Goal: Task Accomplishment & Management: Manage account settings

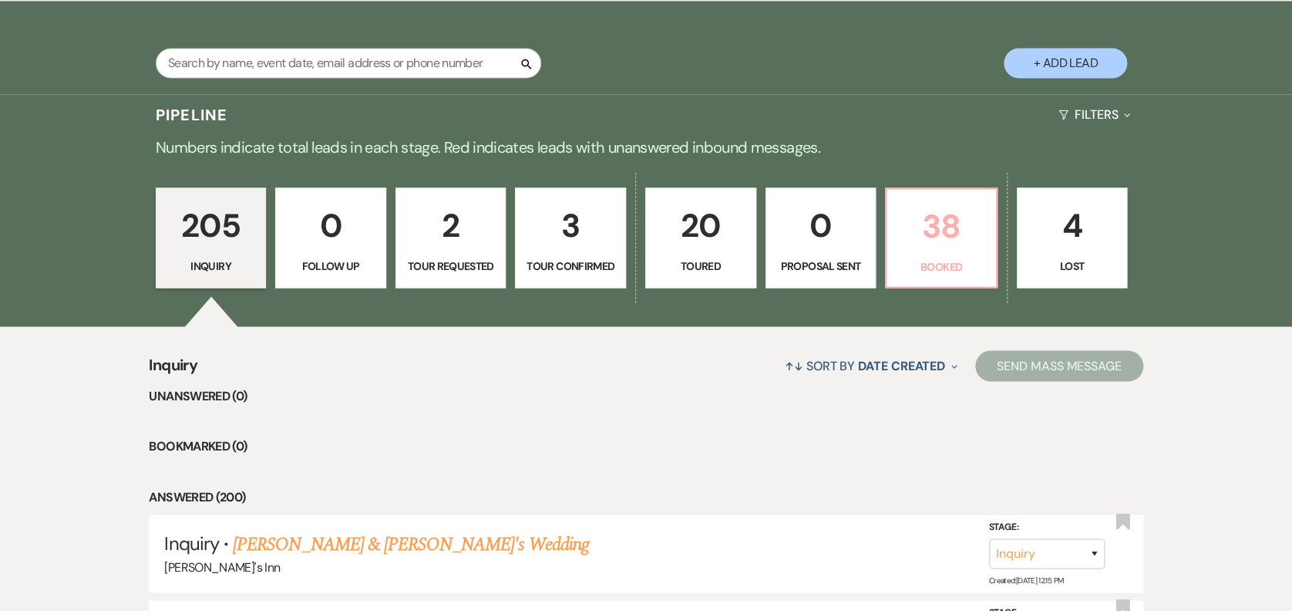
click at [963, 236] on p "38" at bounding box center [941, 226] width 91 height 52
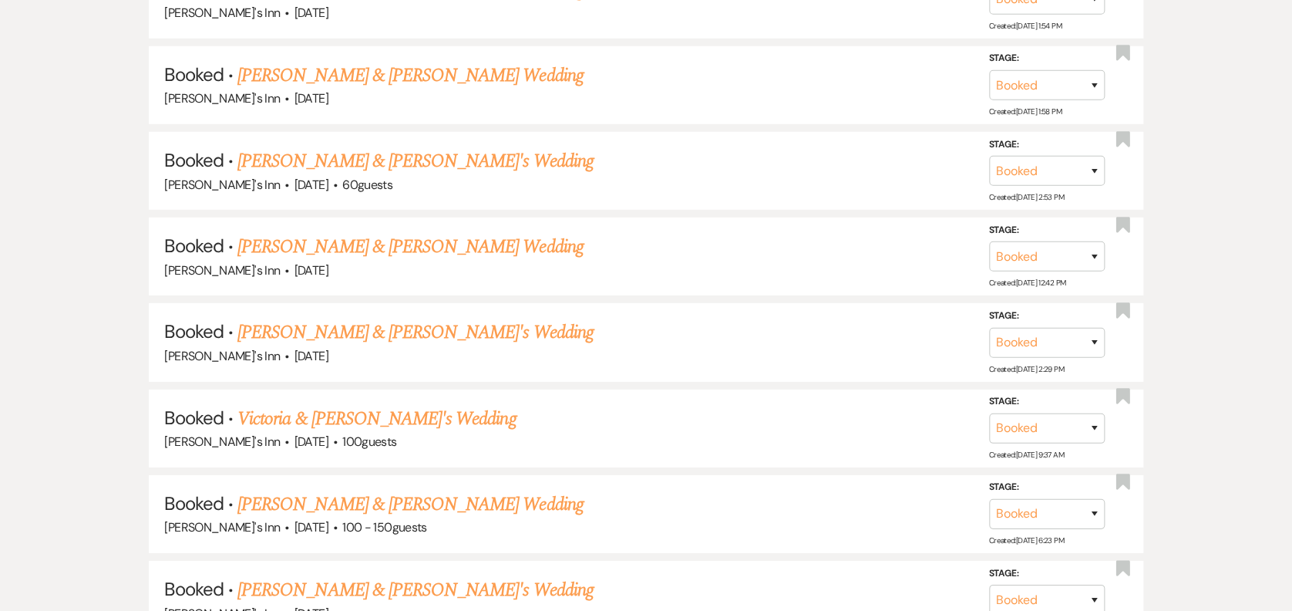
scroll to position [1220, 0]
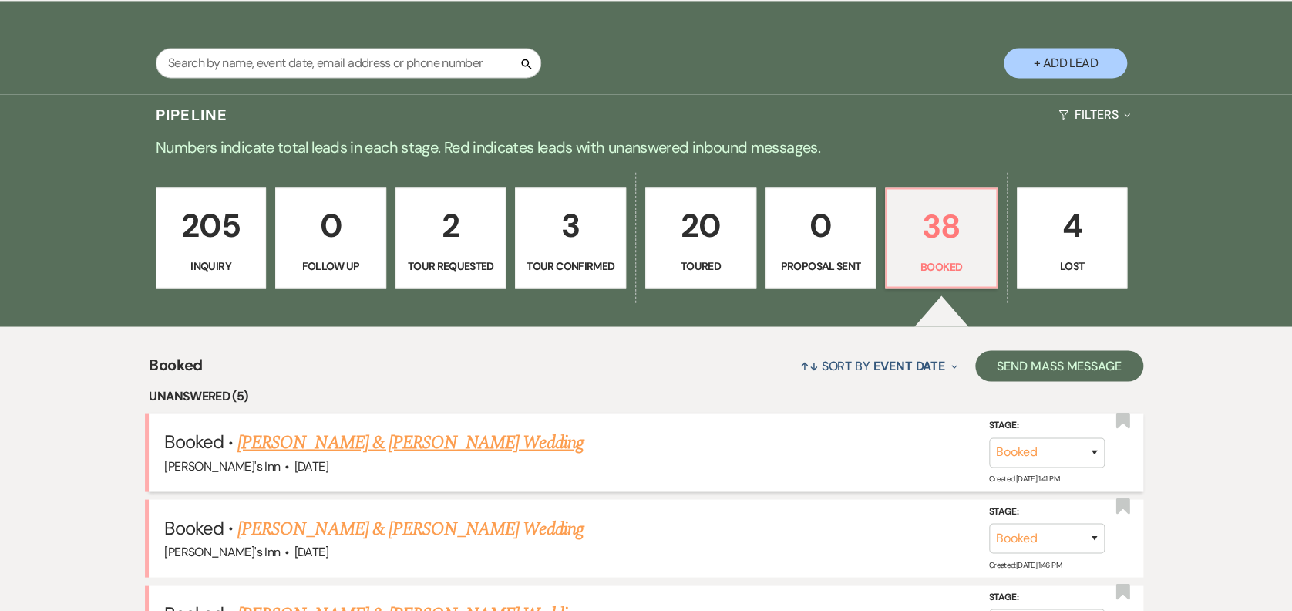
click at [385, 465] on div "[PERSON_NAME]'s Inn · [DATE]" at bounding box center [645, 466] width 963 height 20
click at [394, 444] on link "[PERSON_NAME] & [PERSON_NAME] Wedding" at bounding box center [409, 442] width 345 height 28
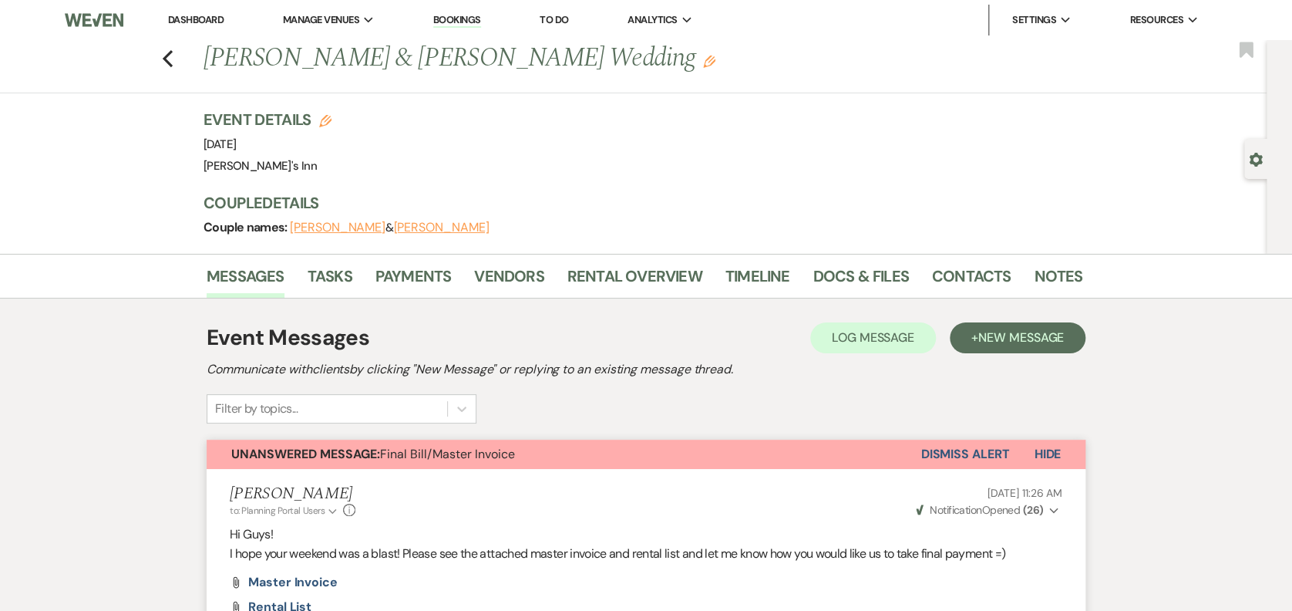
click at [964, 459] on button "Dismiss Alert" at bounding box center [965, 453] width 89 height 29
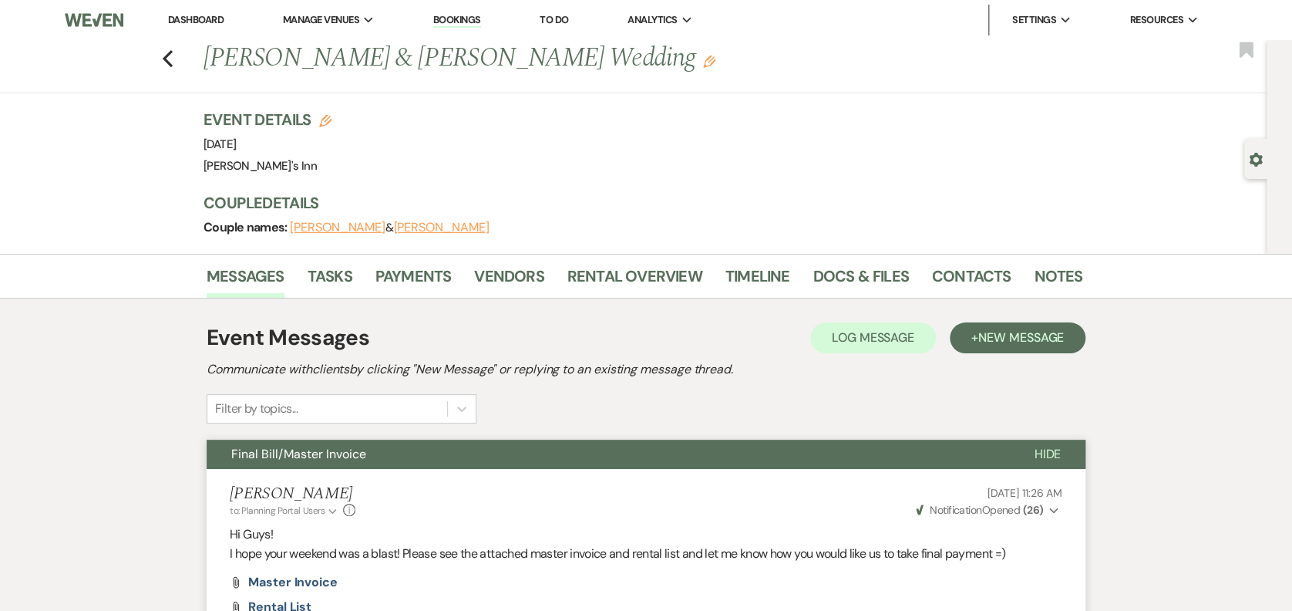
click at [160, 62] on div "Previous [PERSON_NAME] & [PERSON_NAME] Wedding Edit Bookmark" at bounding box center [629, 66] width 1274 height 53
click at [185, 60] on div "Previous [PERSON_NAME] & [PERSON_NAME] Wedding Edit Bookmark" at bounding box center [629, 66] width 1274 height 53
click at [173, 56] on icon "Previous" at bounding box center [168, 58] width 12 height 19
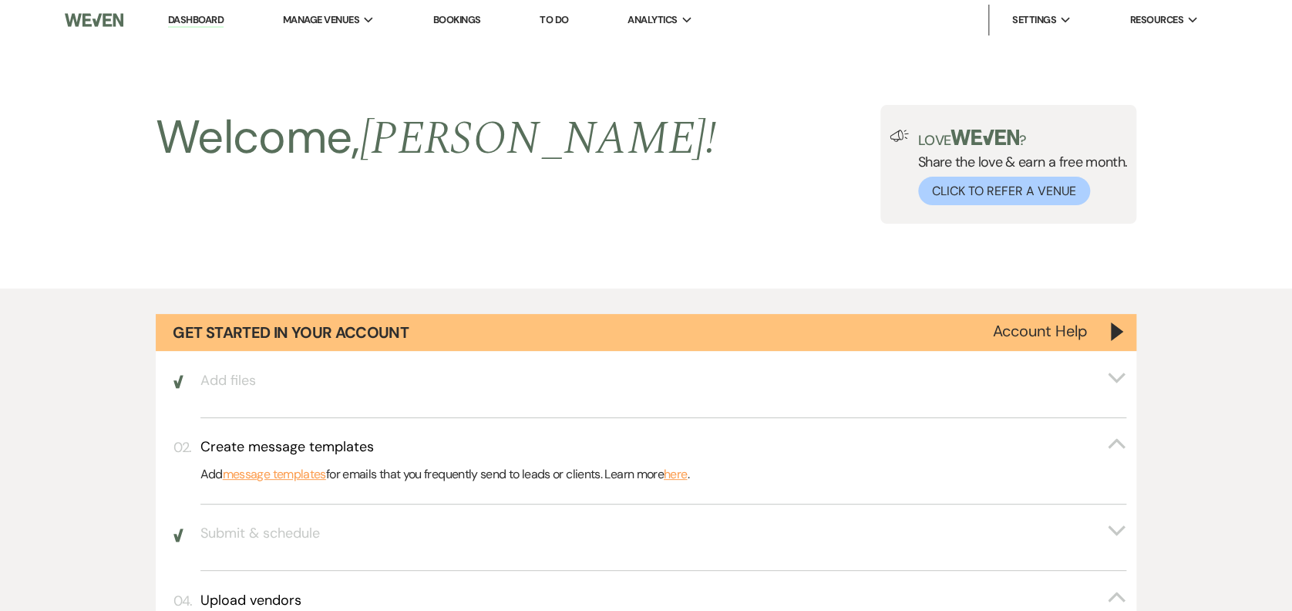
scroll to position [1220, 0]
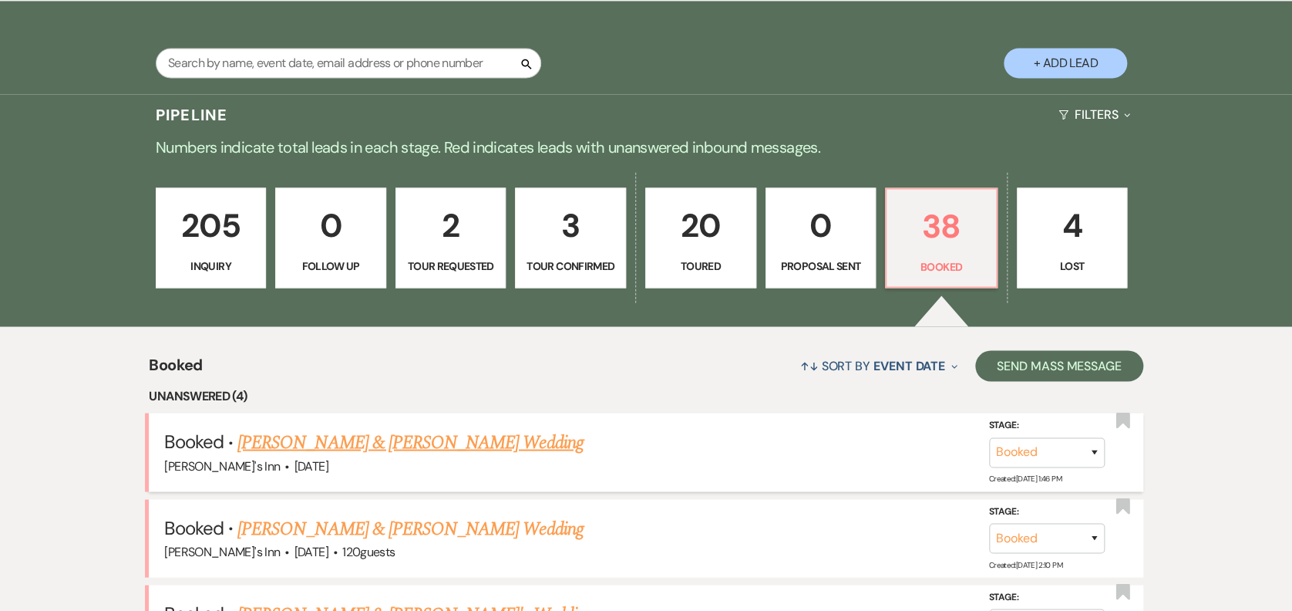
click at [535, 438] on h5 "Booked · [PERSON_NAME] & [PERSON_NAME] Wedding" at bounding box center [645, 442] width 963 height 28
click at [466, 438] on link "[PERSON_NAME] & [PERSON_NAME] Wedding" at bounding box center [409, 442] width 345 height 28
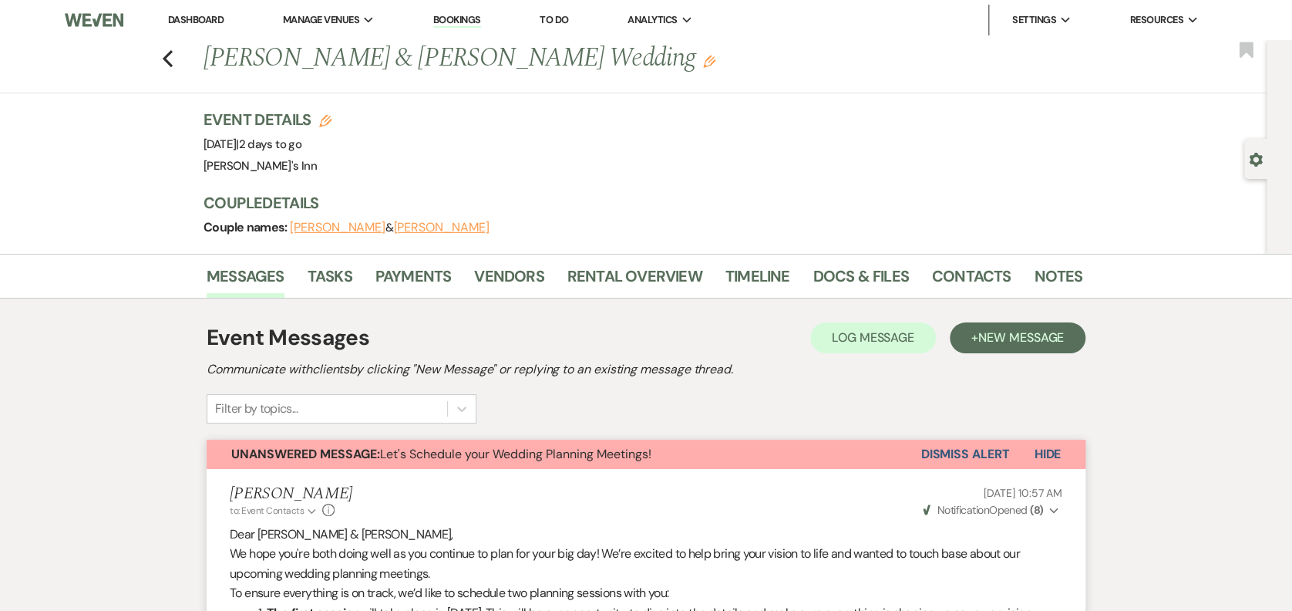
click at [993, 445] on button "Dismiss Alert" at bounding box center [965, 453] width 89 height 29
